Goal: Transaction & Acquisition: Book appointment/travel/reservation

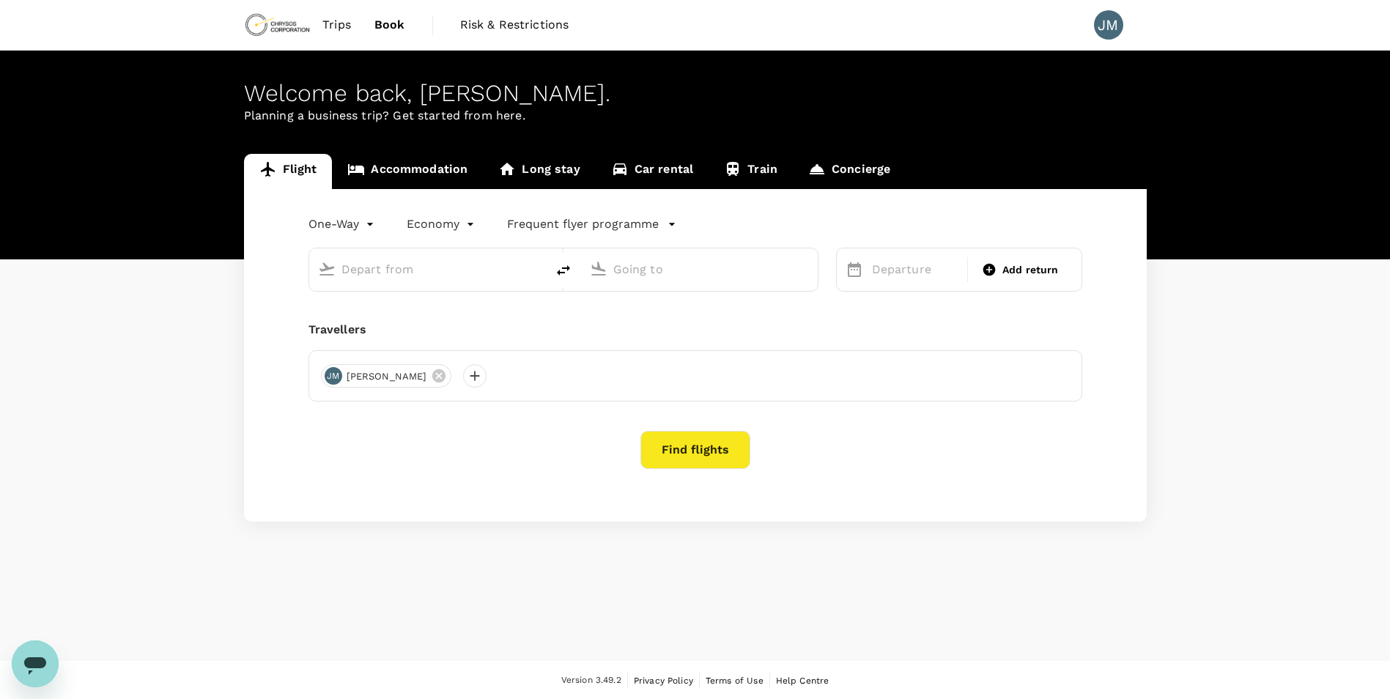
type input "roundtrip"
type input "Townsville (TSV)"
type input "Dunedin (DUD)"
